Goal: Navigation & Orientation: Find specific page/section

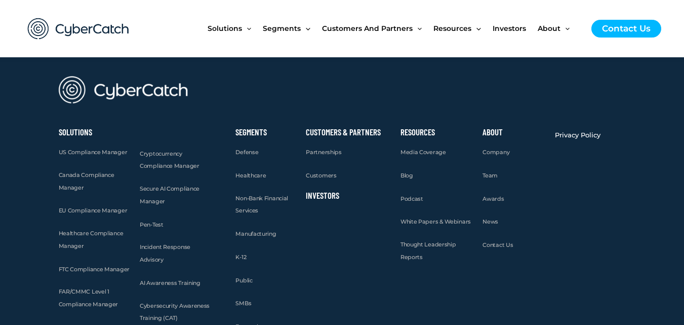
scroll to position [3953, 0]
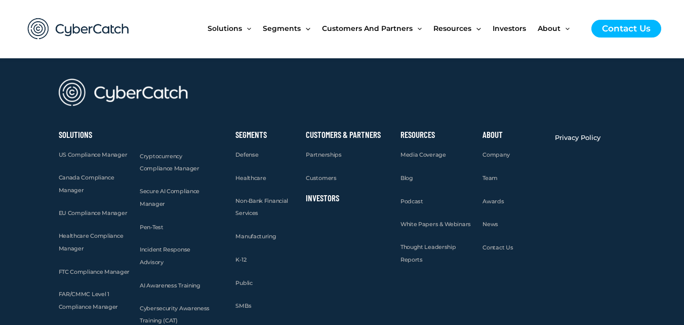
click at [392, 144] on div "Customers & Partners Partnerships Customers Investors" at bounding box center [348, 240] width 95 height 229
click at [488, 174] on span "Team" at bounding box center [490, 177] width 15 height 7
click at [584, 131] on link "Privacy Policy" at bounding box center [578, 137] width 46 height 13
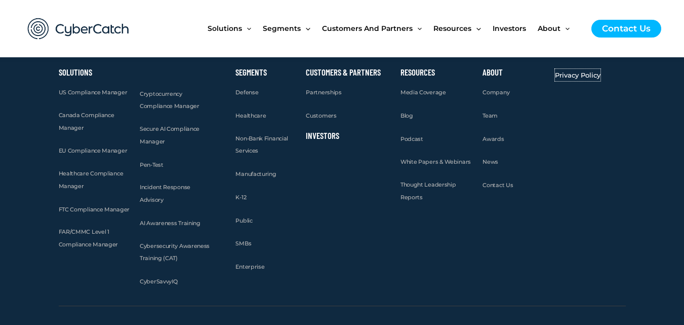
scroll to position [4016, 0]
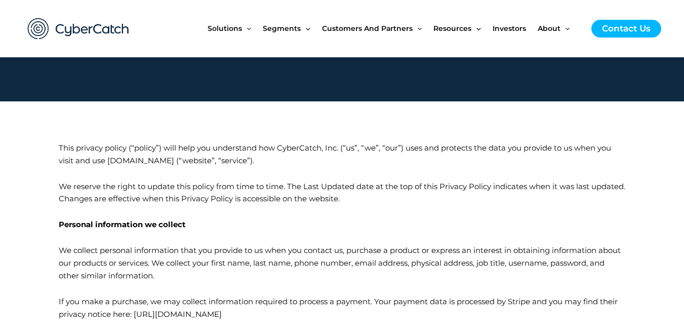
scroll to position [169, 0]
